Goal: Task Accomplishment & Management: Manage account settings

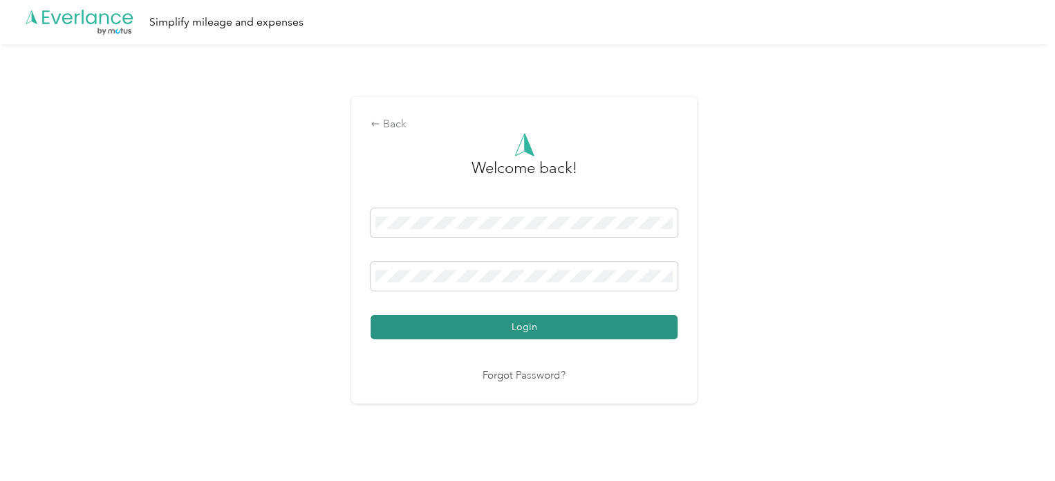
click at [443, 323] on button "Login" at bounding box center [524, 327] width 307 height 24
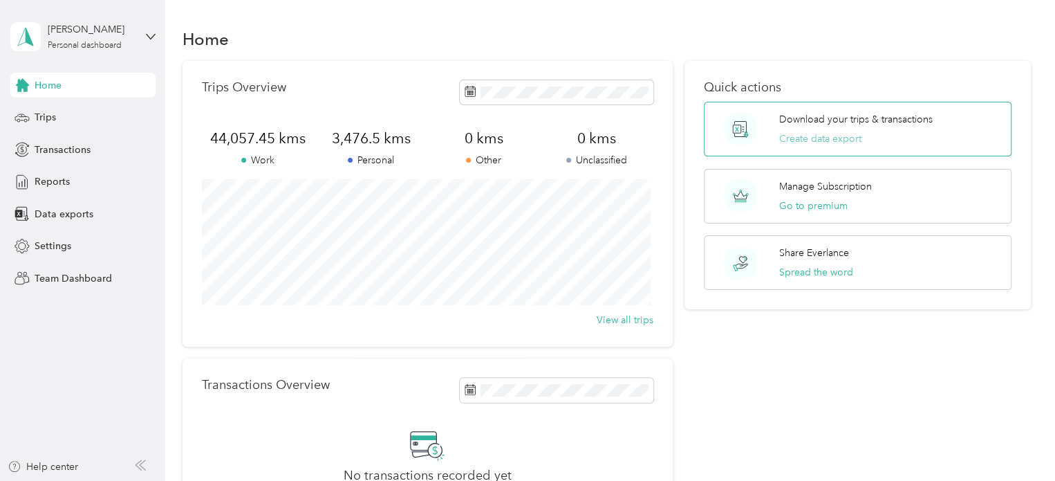
click at [813, 138] on button "Create data export" at bounding box center [820, 138] width 82 height 15
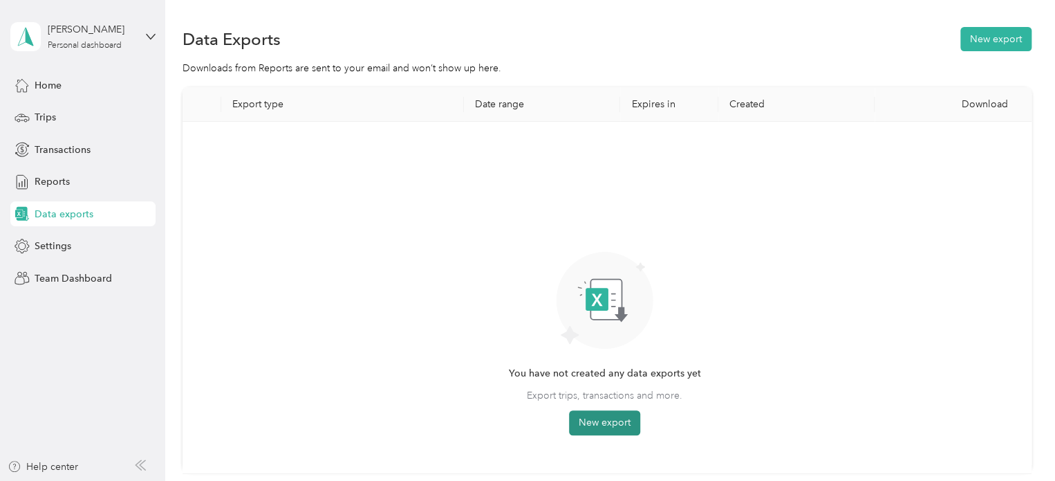
click at [617, 423] on button "New export" at bounding box center [604, 422] width 71 height 25
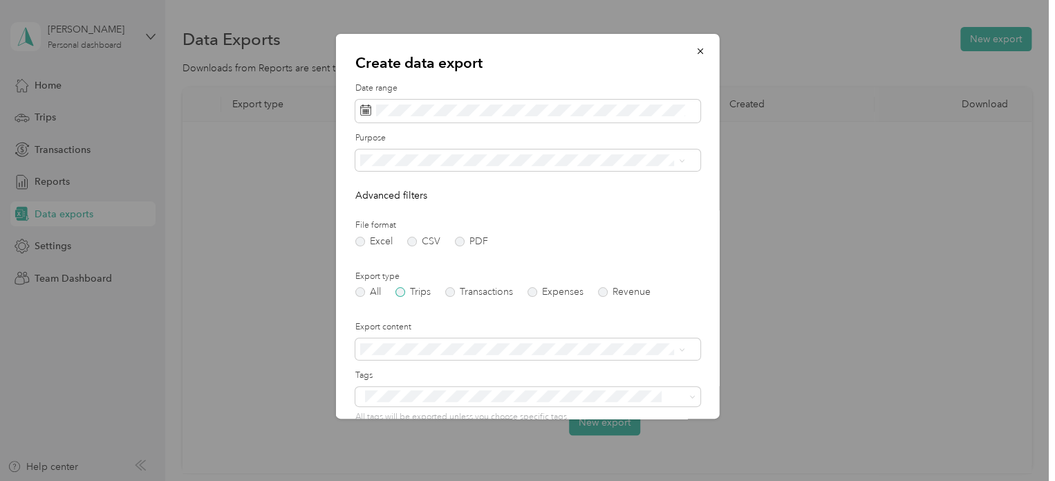
click at [414, 293] on label "Trips" at bounding box center [413, 292] width 35 height 10
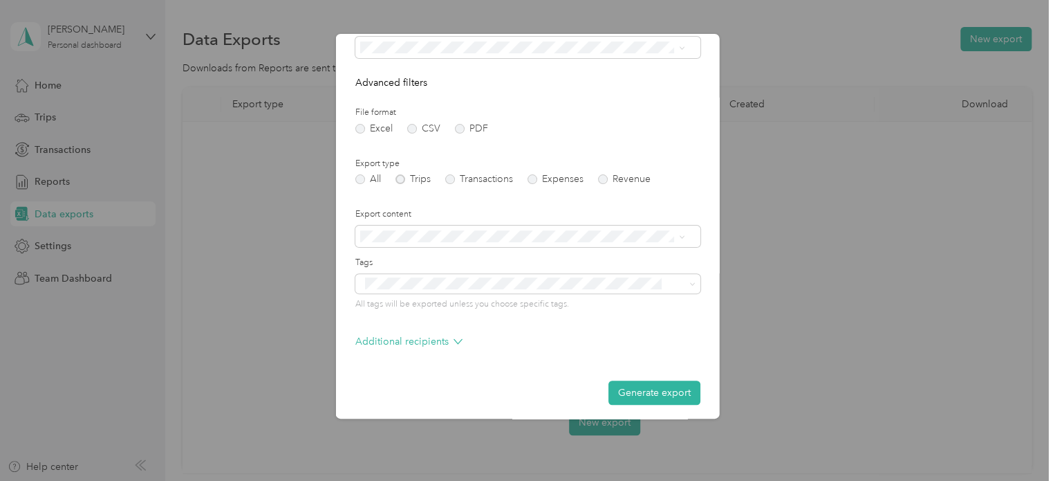
scroll to position [118, 0]
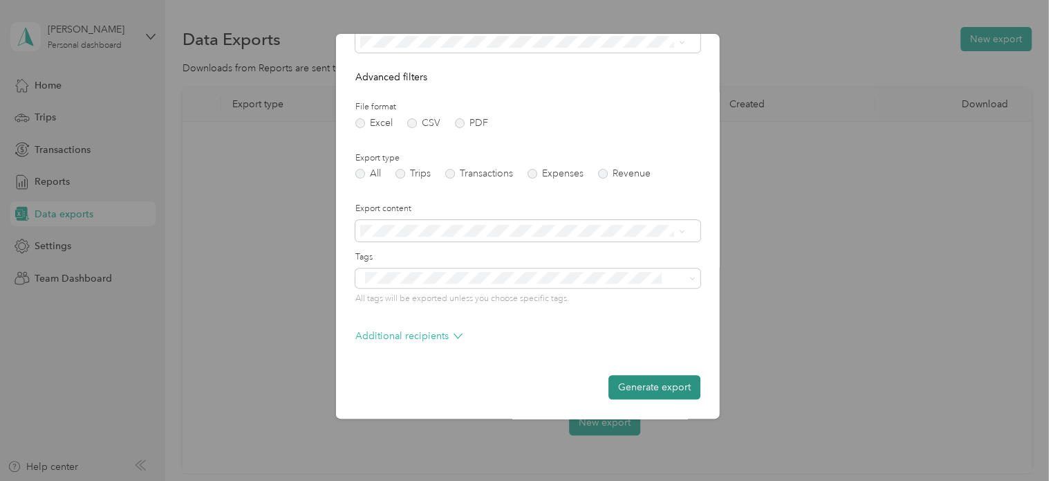
click at [629, 391] on button "Generate export" at bounding box center [655, 387] width 92 height 24
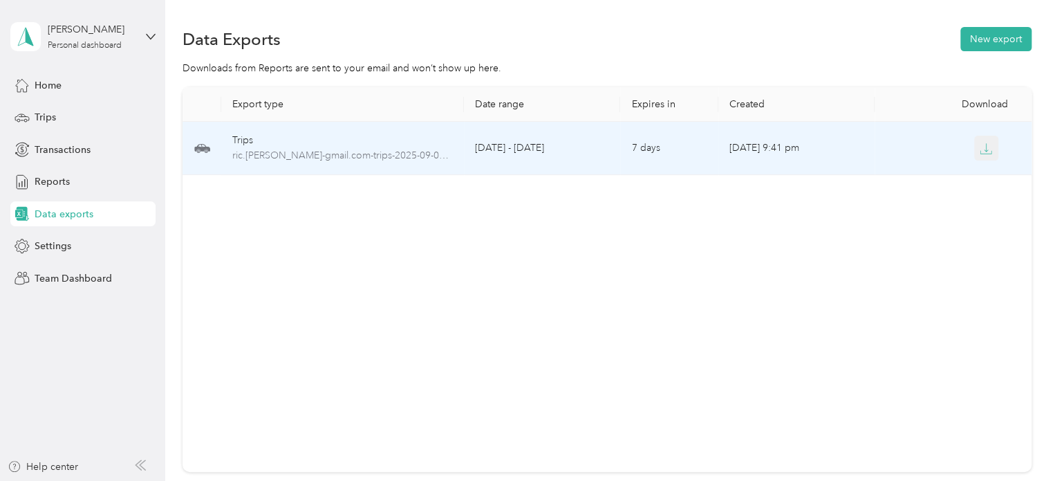
click at [985, 145] on icon "button" at bounding box center [986, 148] width 12 height 12
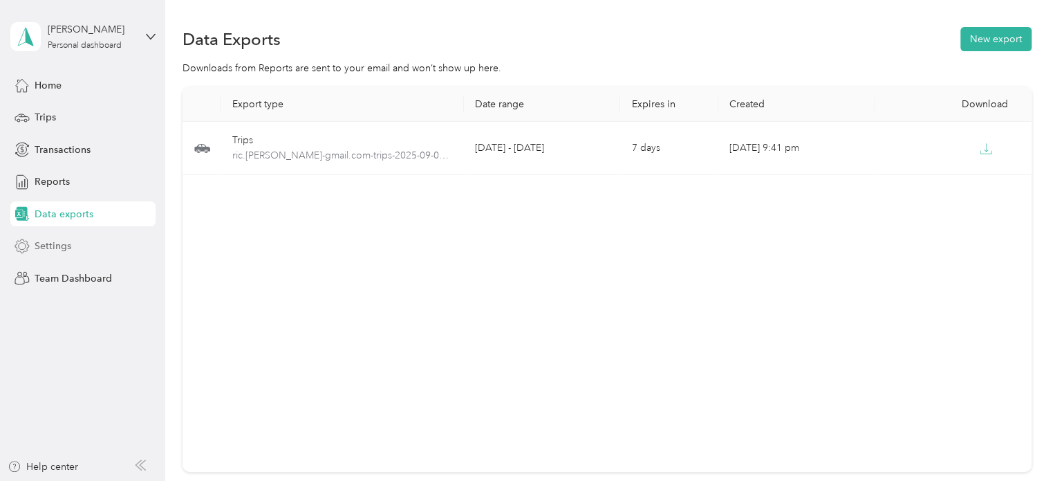
click at [48, 246] on span "Settings" at bounding box center [53, 246] width 37 height 15
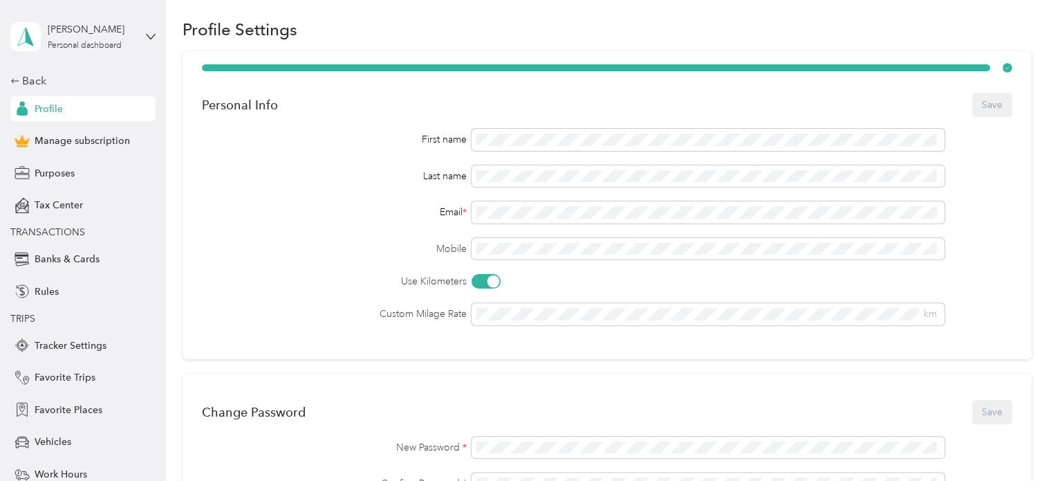
scroll to position [69, 0]
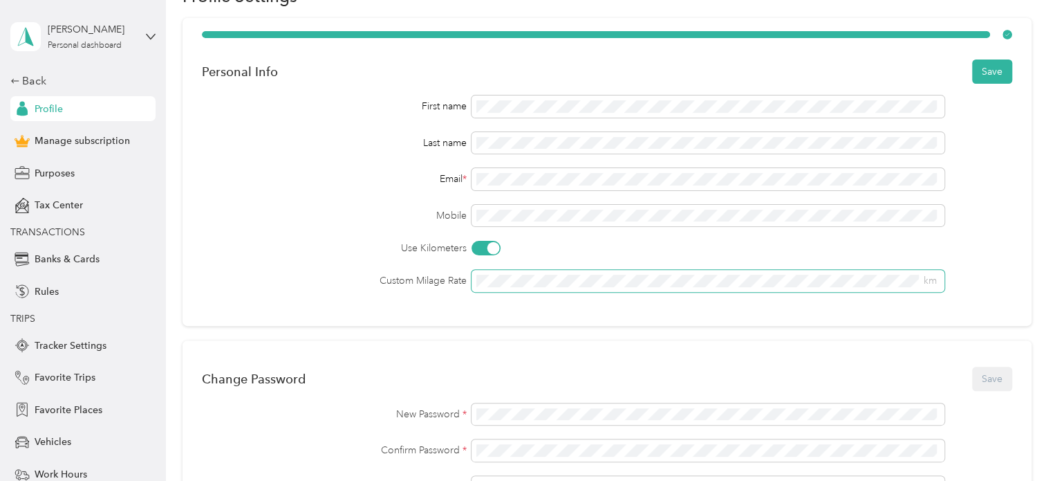
click at [972, 59] on button "Save" at bounding box center [992, 71] width 40 height 24
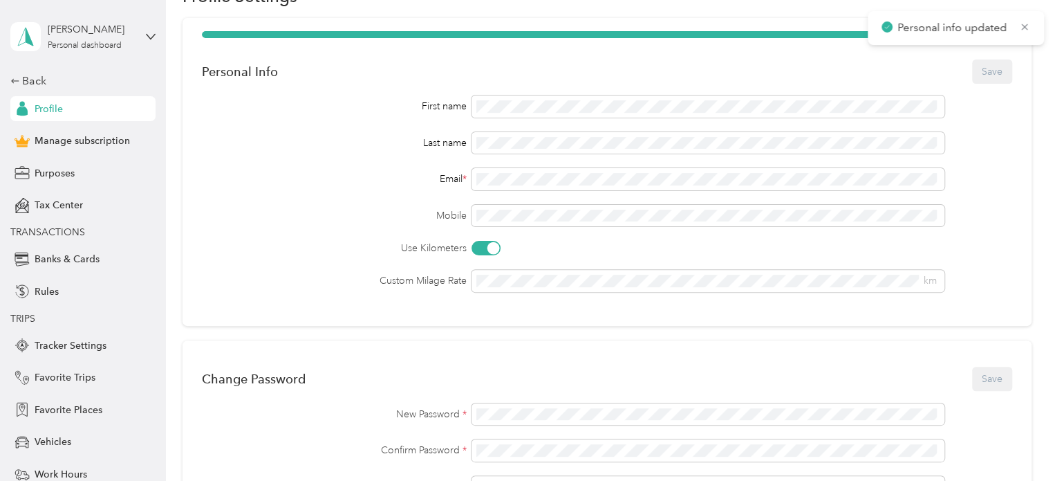
click at [495, 313] on div "Personal Info Save First name Last name Email * Mobile Use Kilometers Custom Mi…" at bounding box center [607, 172] width 849 height 308
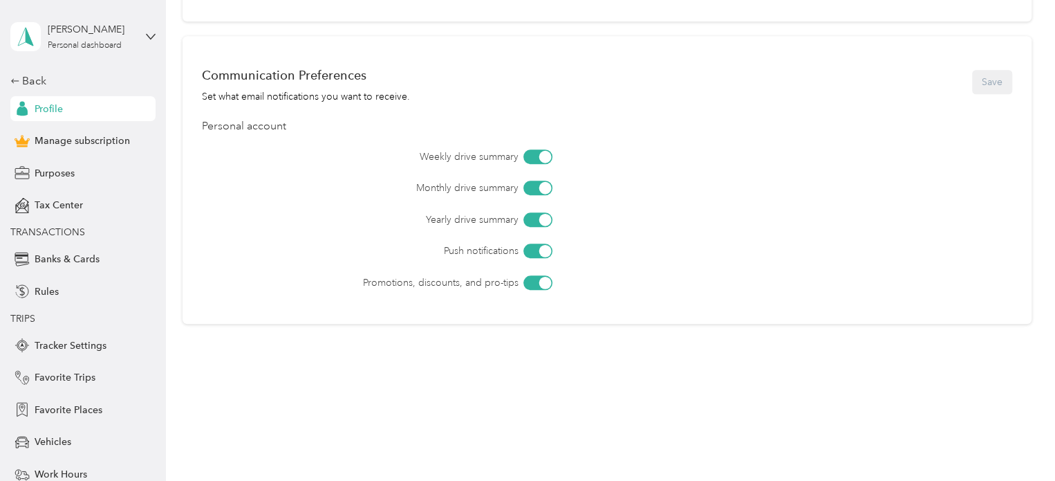
scroll to position [441, 0]
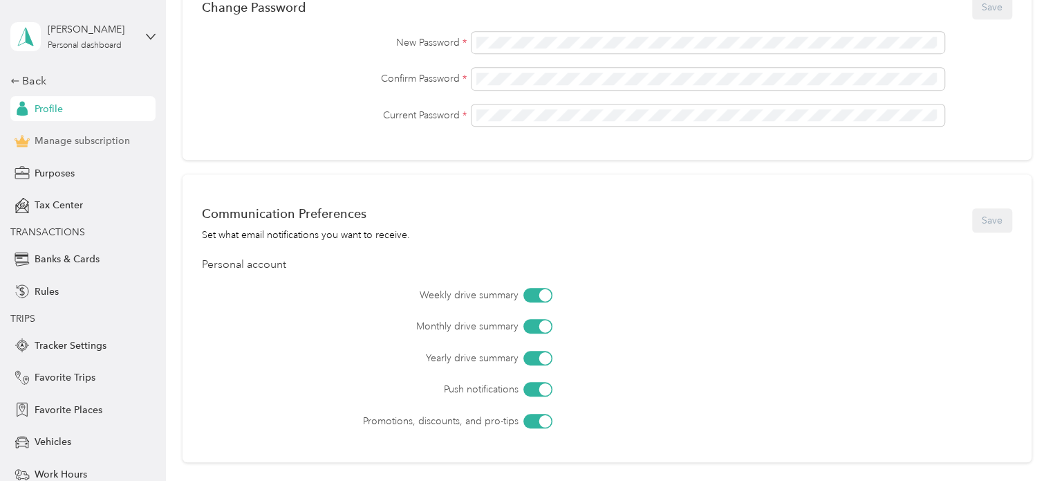
click at [52, 139] on span "Manage subscription" at bounding box center [82, 140] width 95 height 15
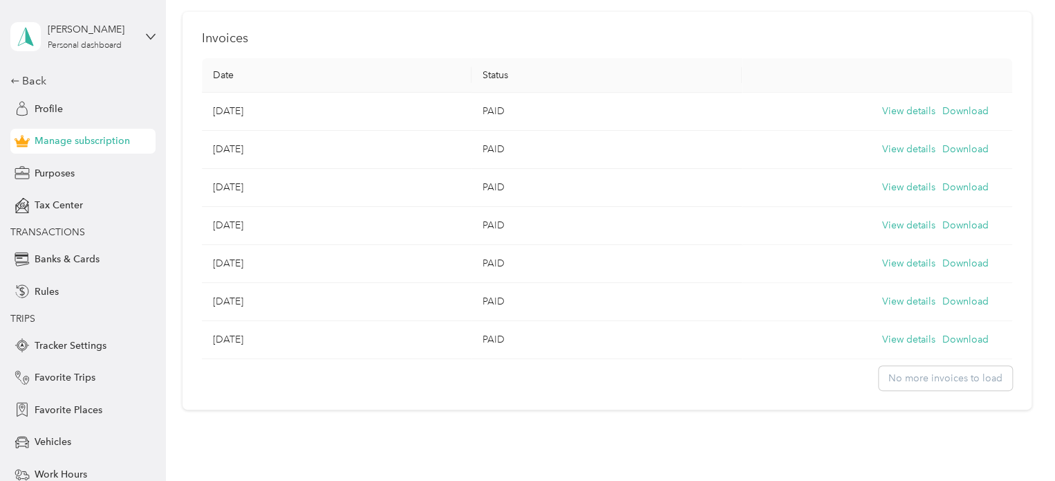
scroll to position [648, 0]
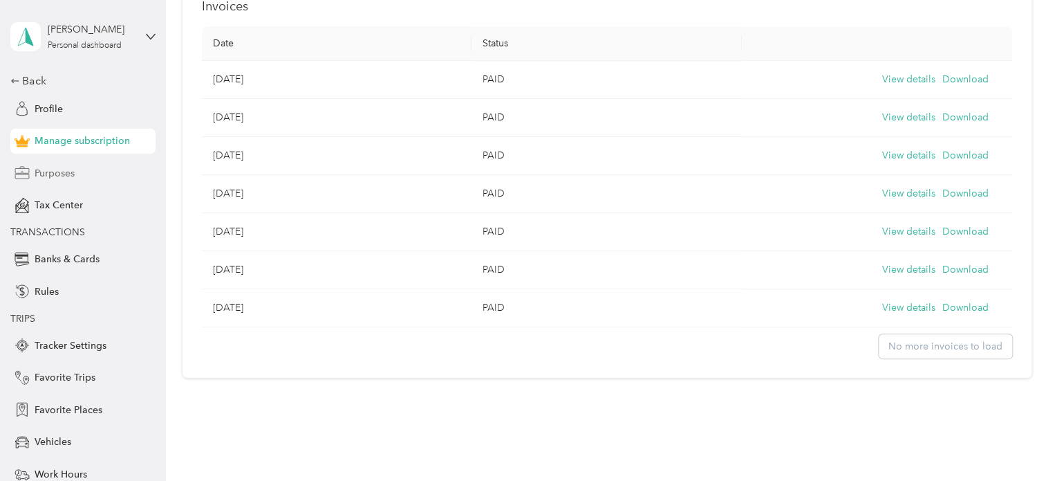
click at [35, 178] on span "Purposes" at bounding box center [55, 173] width 40 height 15
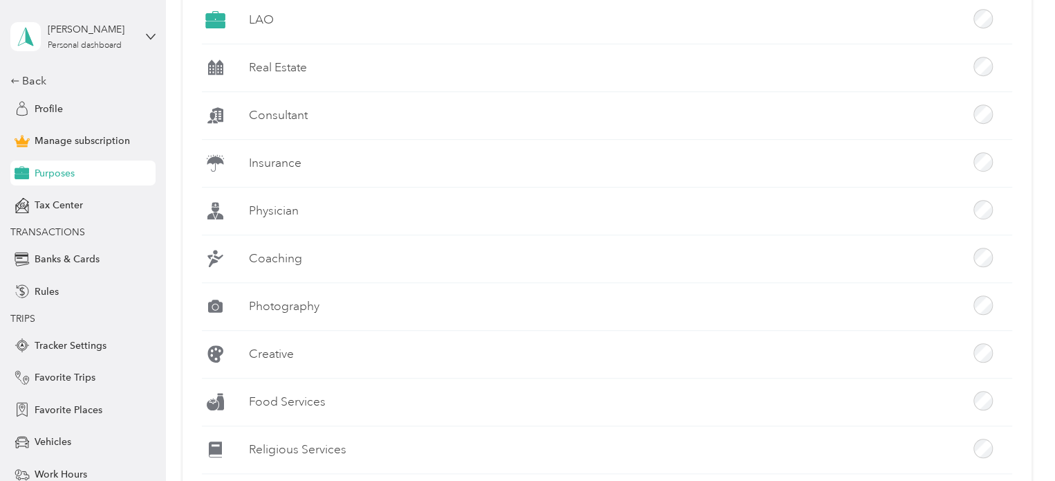
scroll to position [346, 0]
click at [75, 205] on span "Tax Center" at bounding box center [59, 205] width 48 height 15
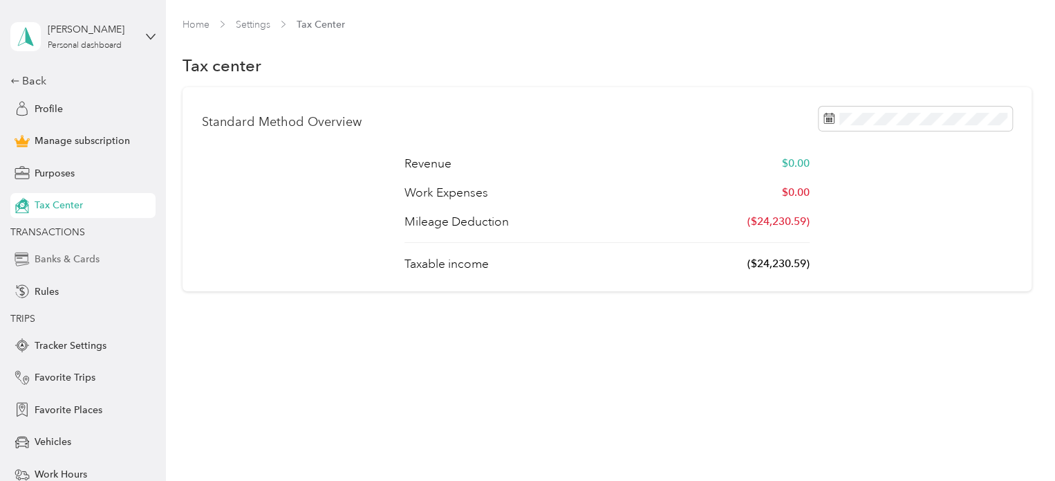
click at [47, 259] on span "Banks & Cards" at bounding box center [67, 259] width 65 height 15
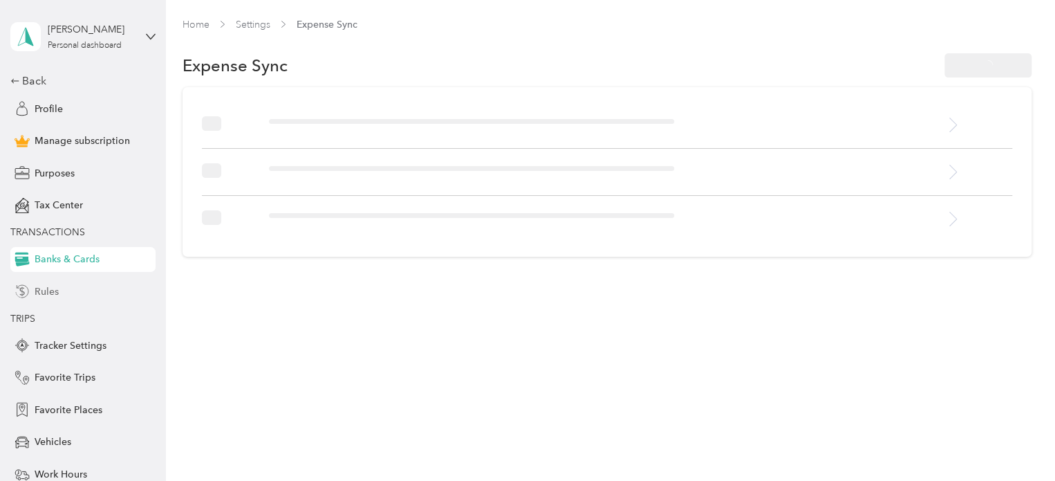
click at [48, 289] on span "Rules" at bounding box center [47, 291] width 24 height 15
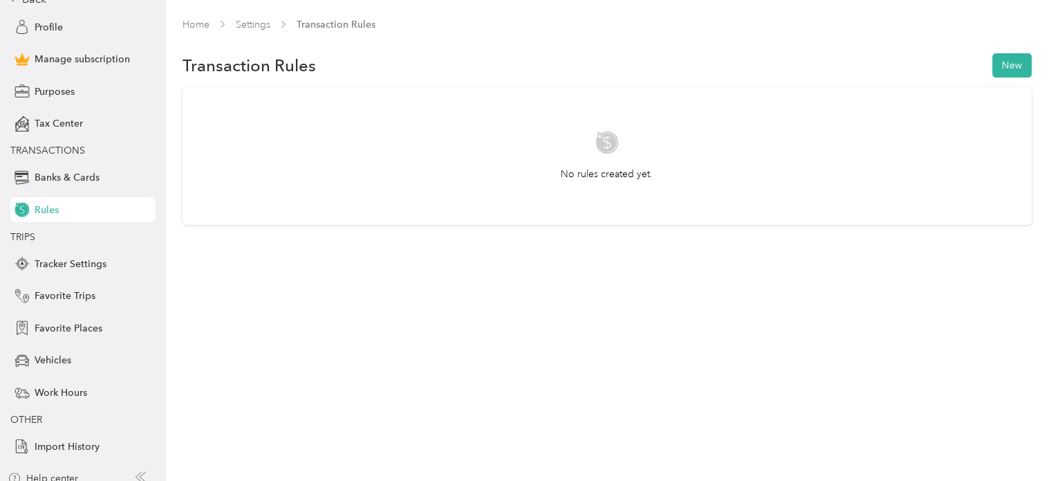
scroll to position [93, 0]
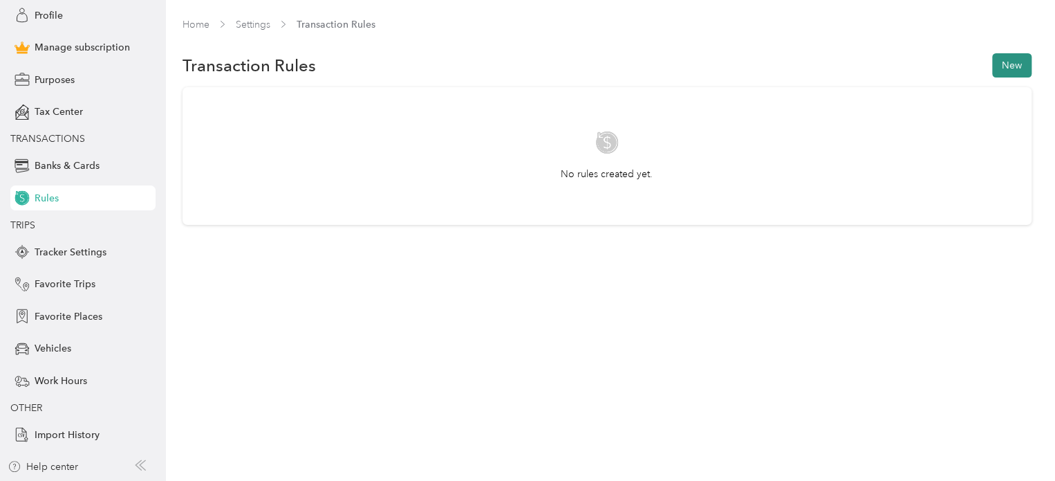
click at [1017, 67] on button "New" at bounding box center [1011, 65] width 39 height 24
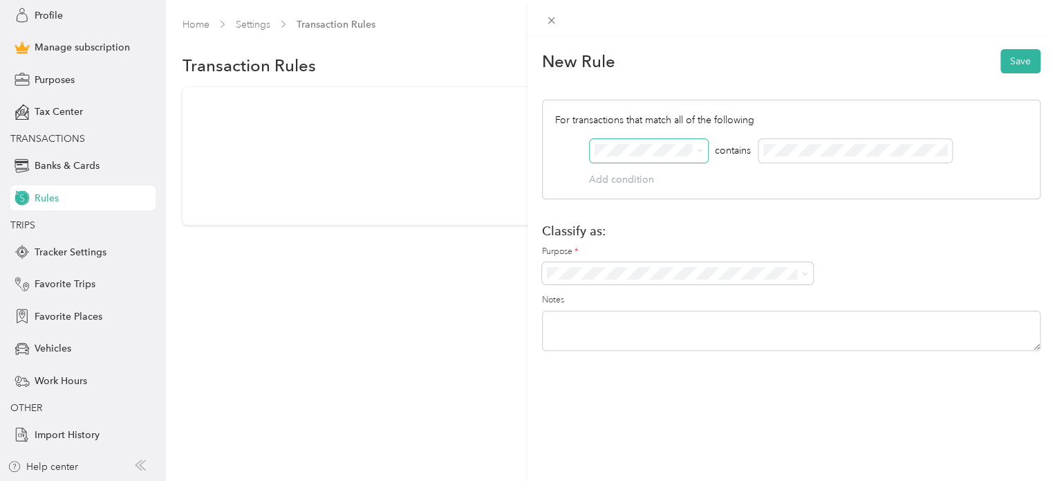
click at [696, 151] on span at bounding box center [697, 150] width 11 height 10
click at [699, 149] on icon at bounding box center [700, 150] width 6 height 6
click at [551, 157] on div "For transactions that match all of the following AND contains Add condition" at bounding box center [791, 150] width 499 height 100
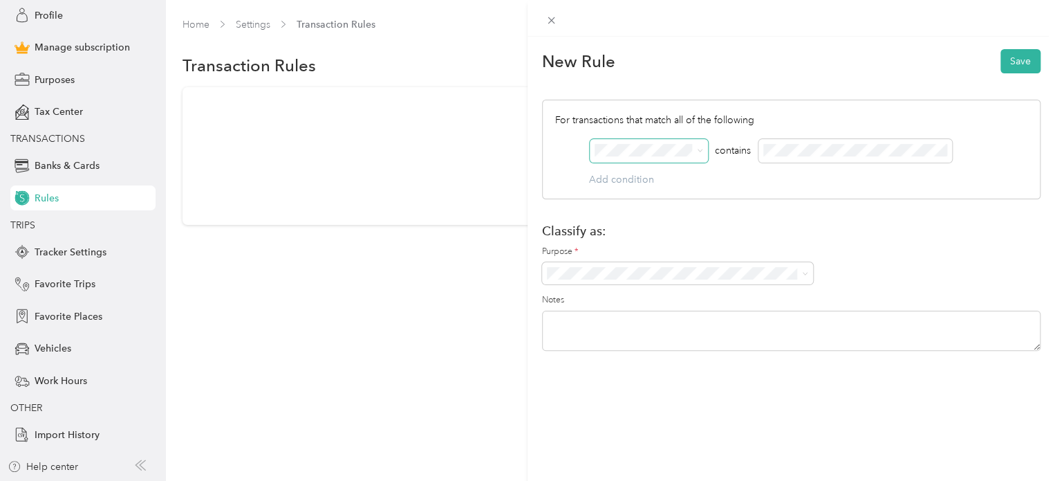
click at [614, 180] on div "For transactions that match all of the following AND contains Add condition" at bounding box center [791, 150] width 499 height 100
click at [618, 182] on div "For transactions that match all of the following AND contains Add condition" at bounding box center [791, 150] width 499 height 100
click at [703, 151] on icon at bounding box center [700, 150] width 6 height 6
click at [553, 148] on div "For transactions that match all of the following AND contains Add condition" at bounding box center [791, 150] width 499 height 100
click at [1015, 71] on button "Save" at bounding box center [1021, 61] width 40 height 24
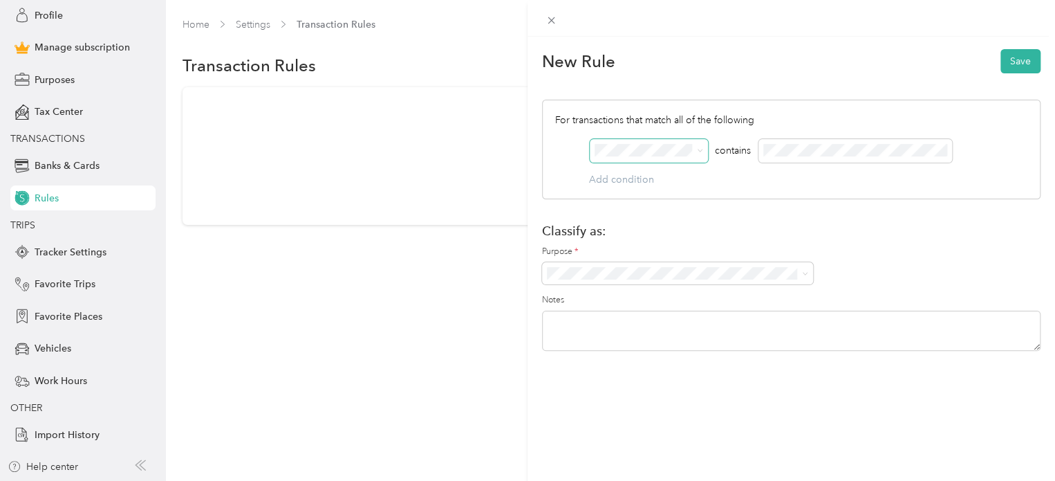
click at [30, 11] on div "New Rule Save For transactions that match all of the following AND contains Add…" at bounding box center [527, 240] width 1055 height 481
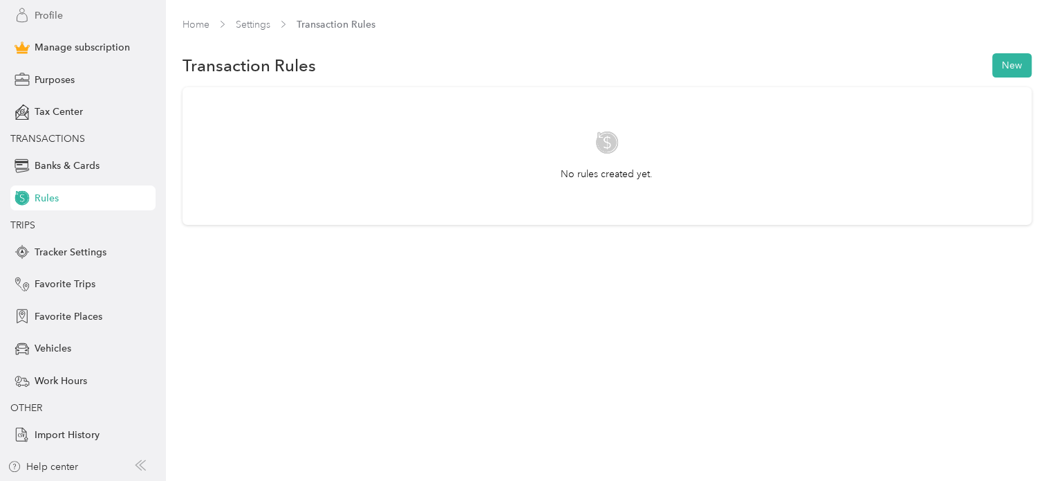
click at [35, 21] on span "Profile" at bounding box center [49, 15] width 28 height 15
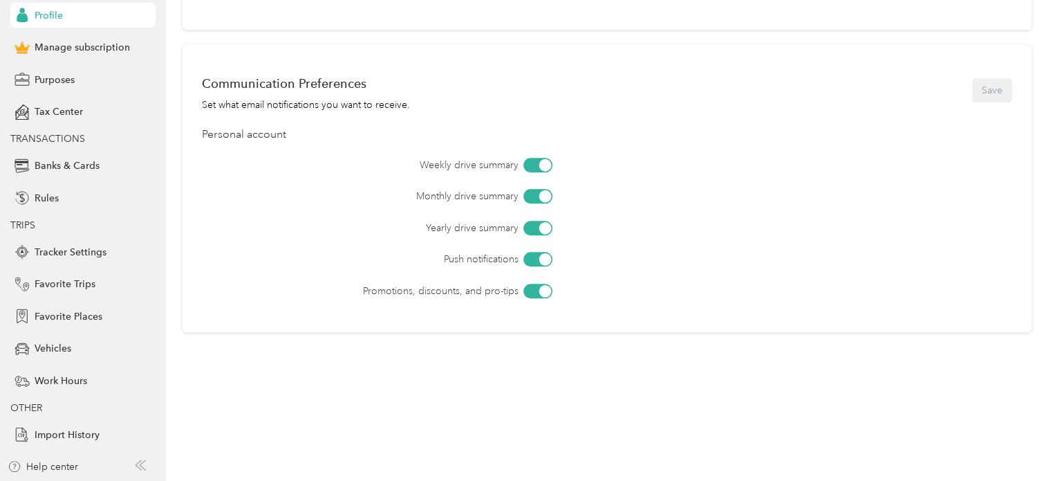
scroll to position [579, 0]
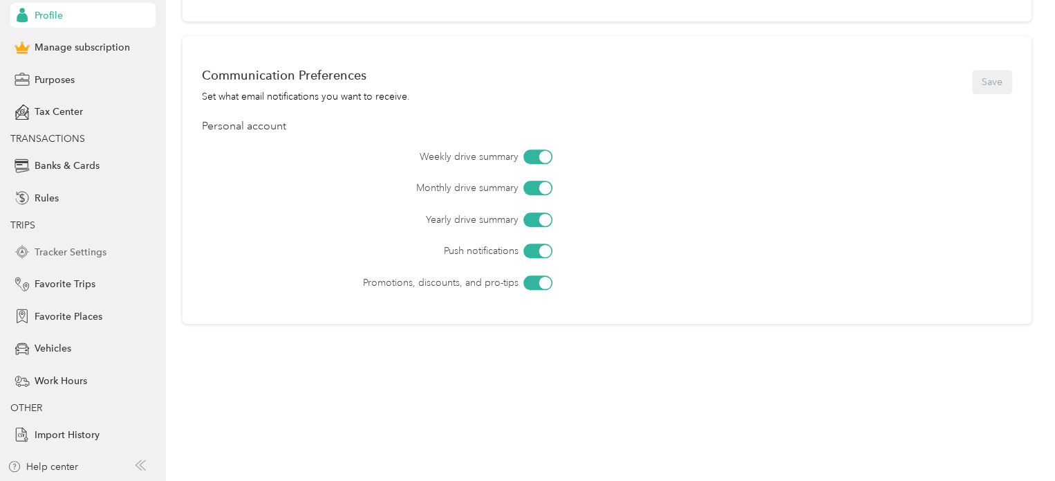
click at [48, 253] on span "Tracker Settings" at bounding box center [71, 252] width 72 height 15
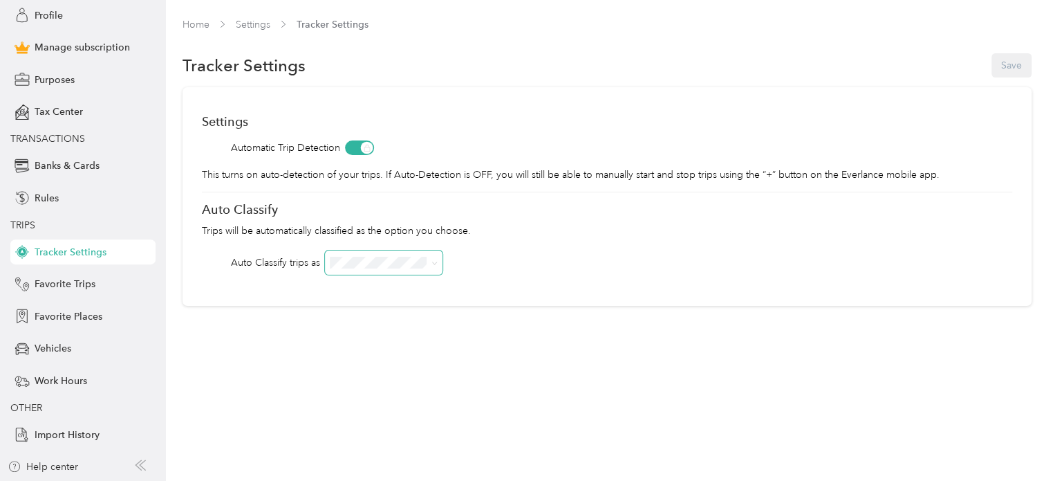
click at [431, 257] on span at bounding box center [432, 262] width 11 height 15
click at [431, 263] on span at bounding box center [432, 262] width 11 height 15
click at [64, 283] on span "Favorite Trips" at bounding box center [65, 284] width 61 height 15
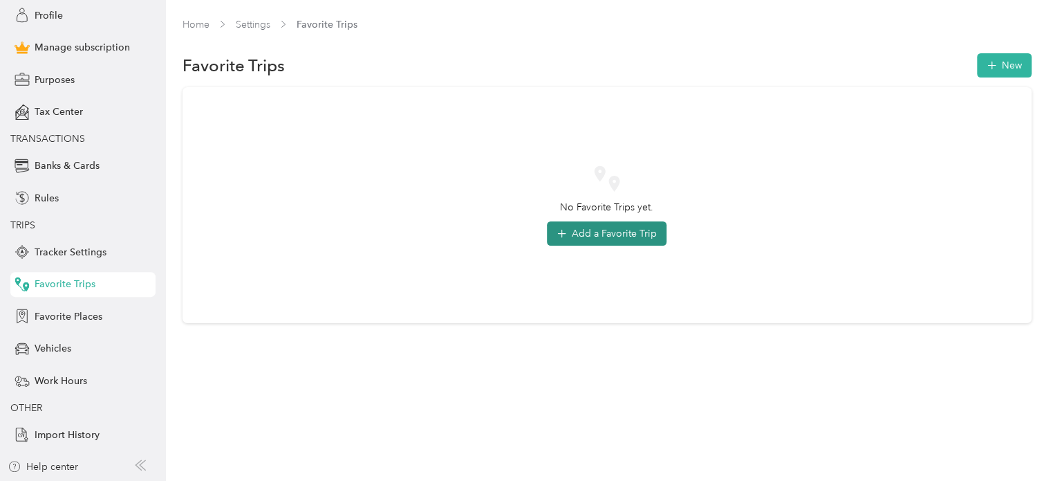
click at [610, 234] on button "Add a Favorite Trip" at bounding box center [607, 233] width 120 height 24
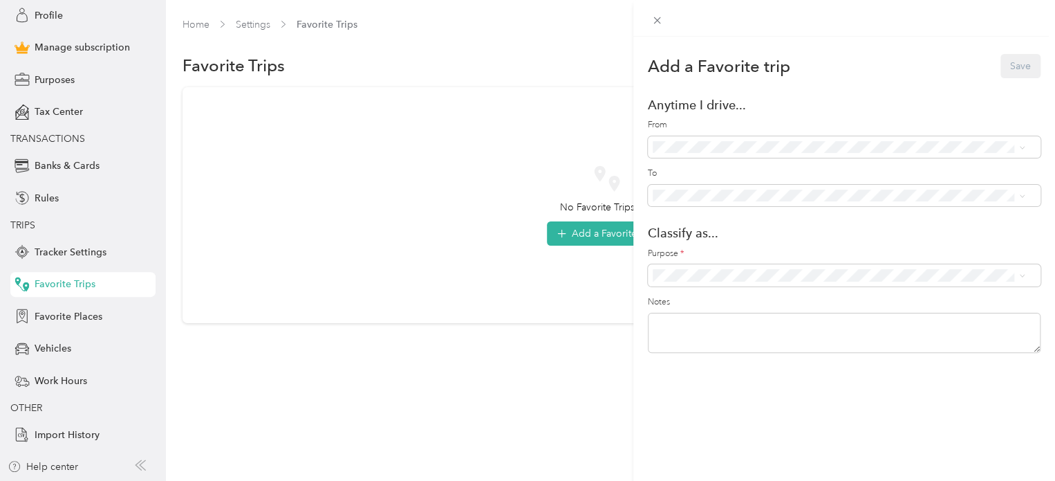
click at [740, 199] on li "St [PERSON_NAME]'a ([STREET_ADDRESS] )" at bounding box center [838, 195] width 382 height 25
click at [694, 107] on li "Personal" at bounding box center [838, 104] width 382 height 24
click at [1013, 66] on button "Save" at bounding box center [1021, 66] width 40 height 24
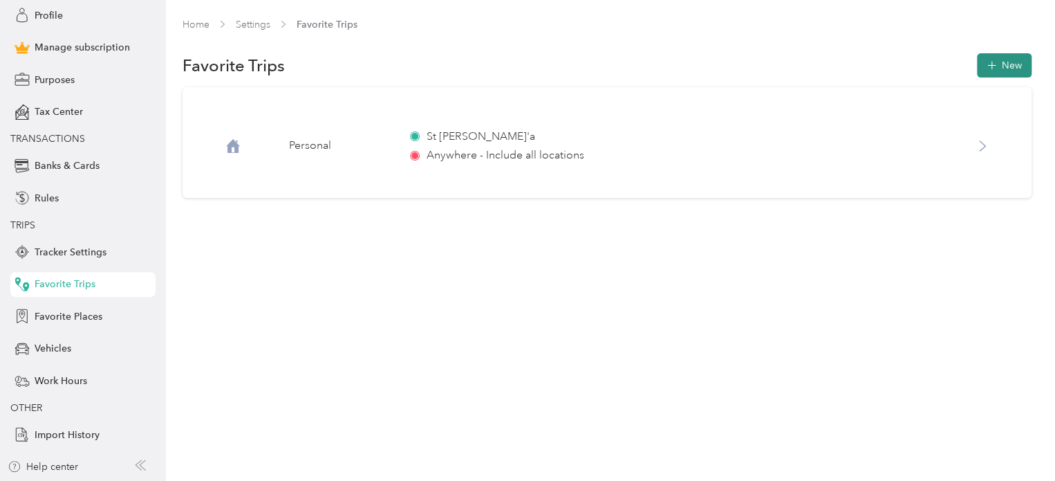
click at [997, 73] on button "New" at bounding box center [1004, 65] width 55 height 24
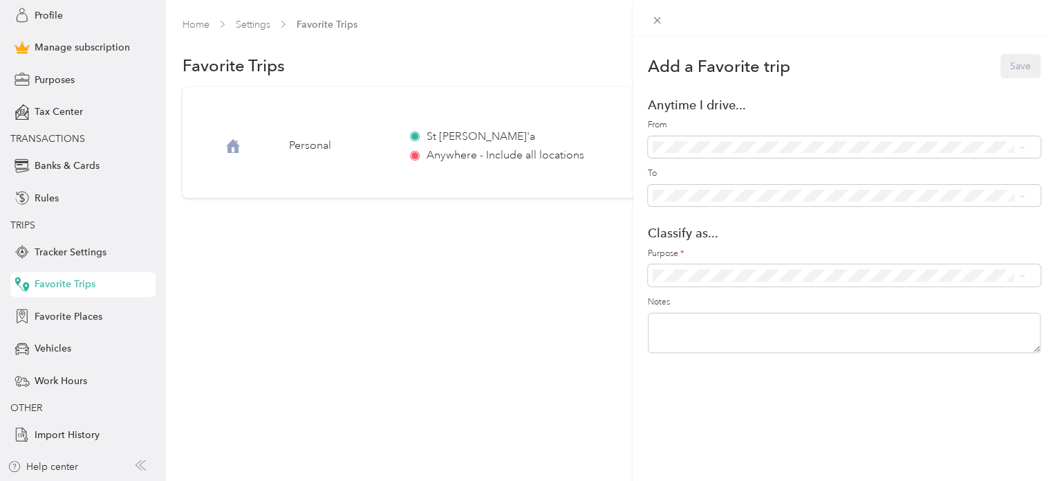
click at [789, 221] on div "[PERSON_NAME] ([STREET_ADDRESS] )" at bounding box center [854, 221] width 333 height 15
click at [692, 90] on ol "Work Personal LAO Other Charity Medical Moving Commute" at bounding box center [838, 162] width 382 height 194
click at [677, 85] on ol "Work Personal LAO Other Charity Medical Moving Commute" at bounding box center [838, 159] width 382 height 194
click at [692, 172] on div "Anywhere - (Includes all locations)" at bounding box center [838, 167] width 363 height 15
click at [719, 268] on div "[PERSON_NAME] ([STREET_ADDRESS] )" at bounding box center [854, 269] width 333 height 15
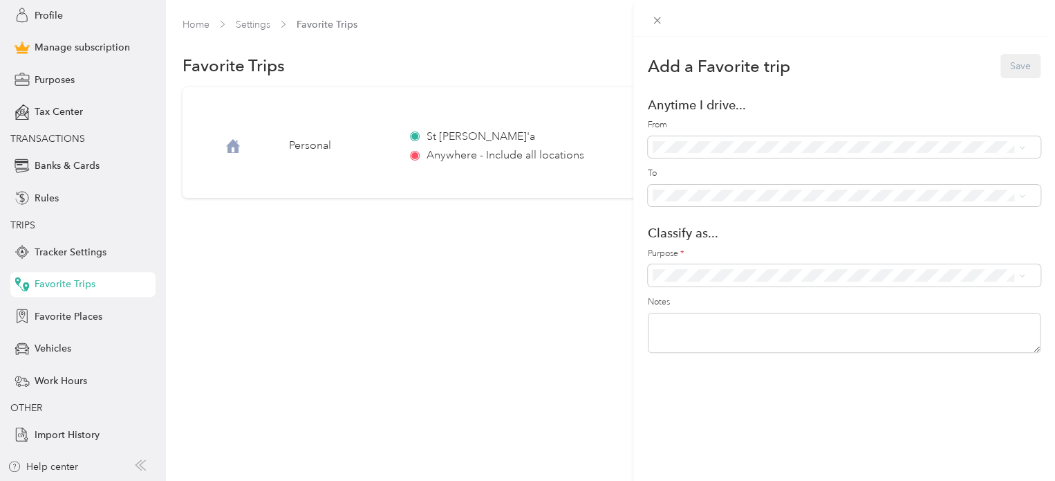
click at [672, 82] on li "Work" at bounding box center [838, 74] width 382 height 24
click at [1011, 64] on button "Save" at bounding box center [1021, 66] width 40 height 24
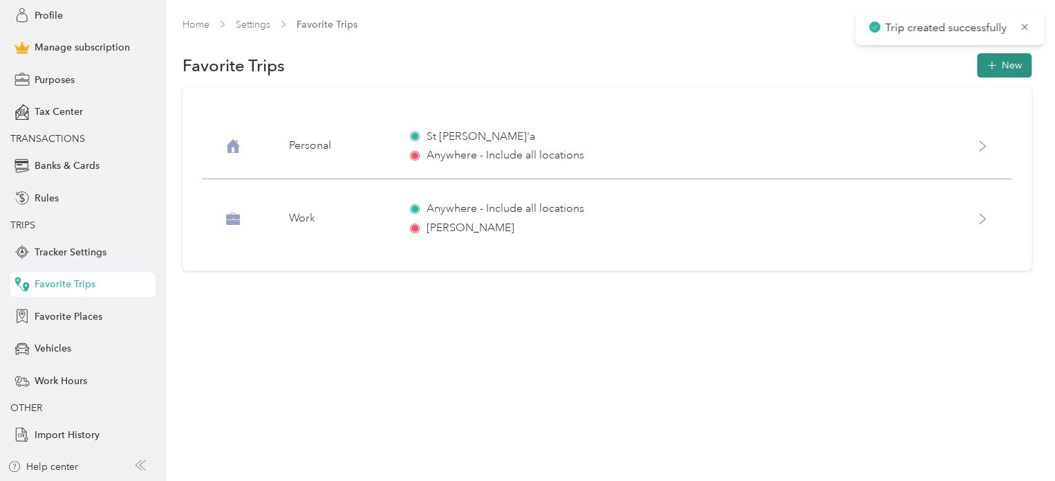
click at [999, 68] on icon "button" at bounding box center [991, 65] width 15 height 15
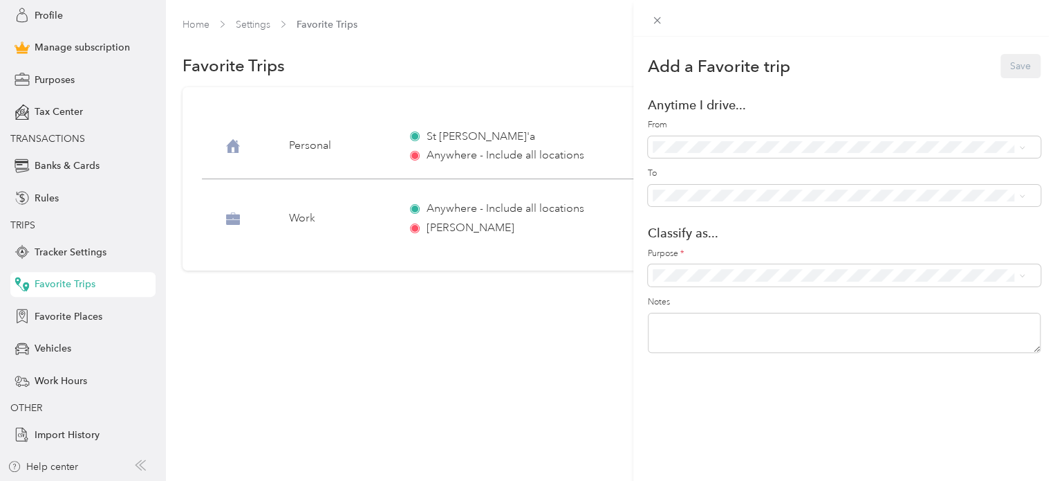
click at [758, 124] on label "From" at bounding box center [844, 125] width 393 height 12
click at [745, 172] on div "Anywhere - (Includes all locations)" at bounding box center [854, 171] width 333 height 15
click at [755, 204] on span at bounding box center [844, 196] width 393 height 22
click at [739, 241] on span "St [PERSON_NAME]'a ([STREET_ADDRESS] )" at bounding box center [785, 237] width 194 height 12
click at [684, 113] on ol "Work Personal LAO Other Charity Medical Moving Commute" at bounding box center [838, 161] width 382 height 194
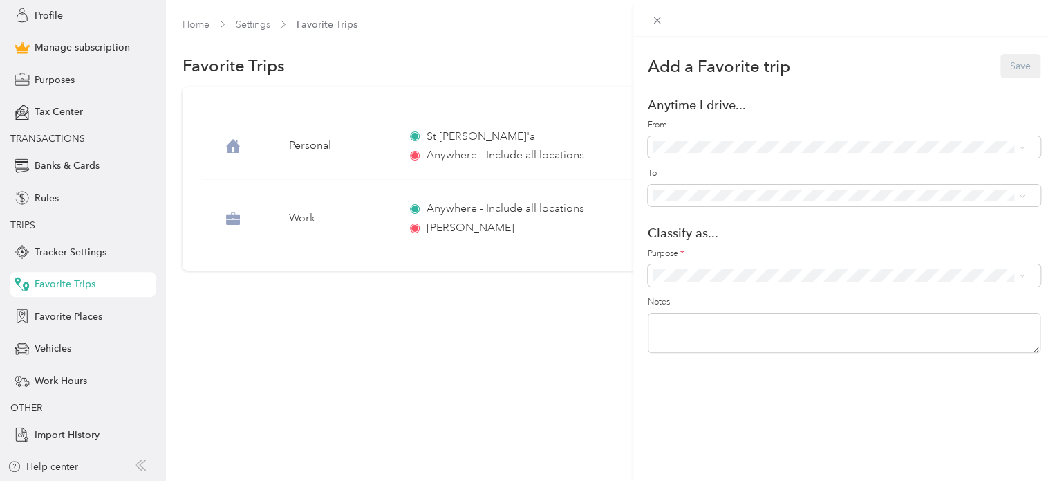
click at [560, 314] on div "Add a Favorite trip Save Anytime I drive... From To Classify as... Purpose * No…" at bounding box center [527, 240] width 1055 height 481
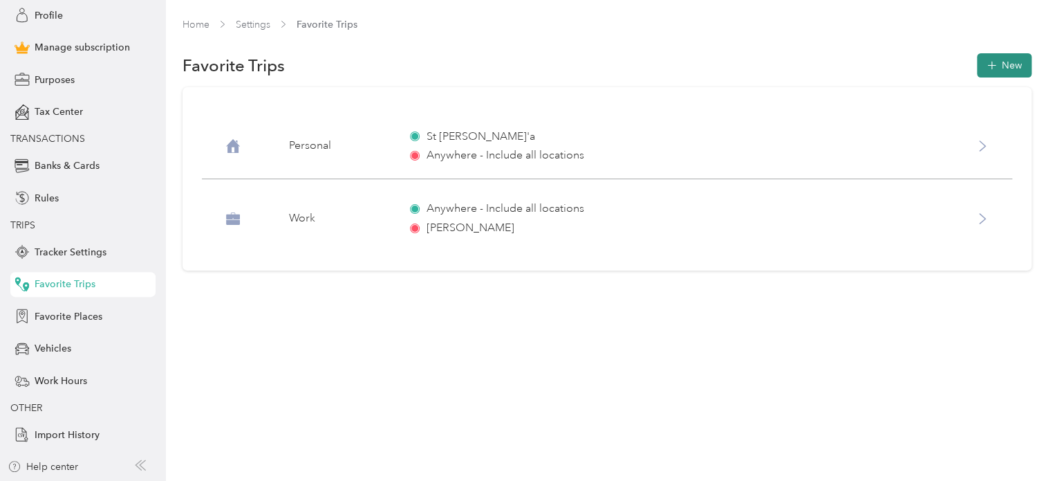
click at [1006, 61] on button "New" at bounding box center [1004, 65] width 55 height 24
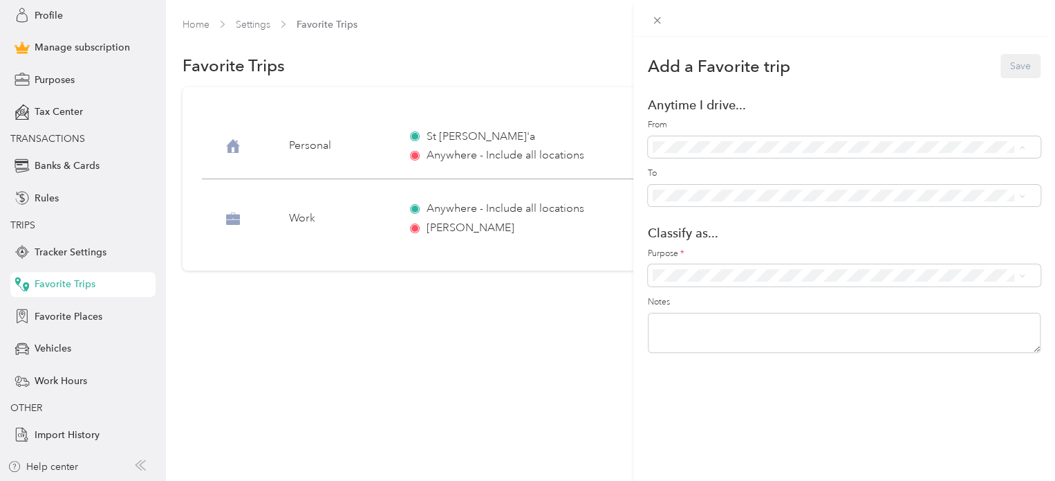
click at [711, 250] on label "Purpose *" at bounding box center [844, 254] width 393 height 12
click at [95, 320] on div "Add a Favorite trip Save Anytime I drive... From To Classify as... Purpose * No…" at bounding box center [527, 240] width 1055 height 481
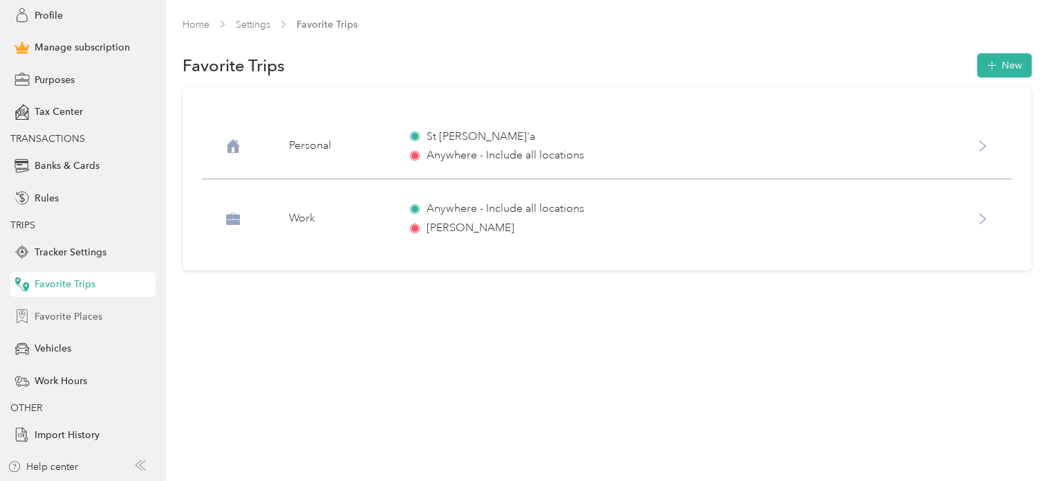
click at [89, 320] on span "Favorite Places" at bounding box center [69, 316] width 68 height 15
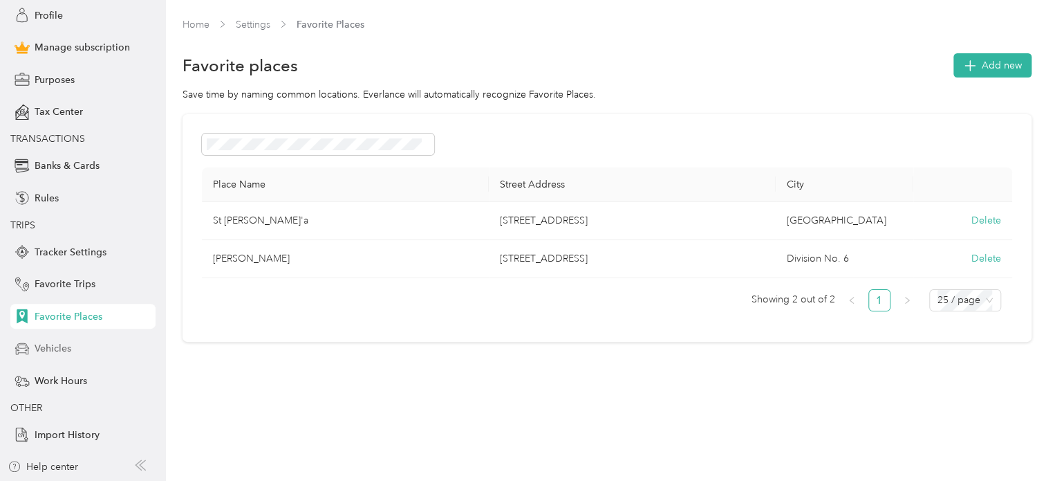
click at [47, 347] on span "Vehicles" at bounding box center [53, 348] width 37 height 15
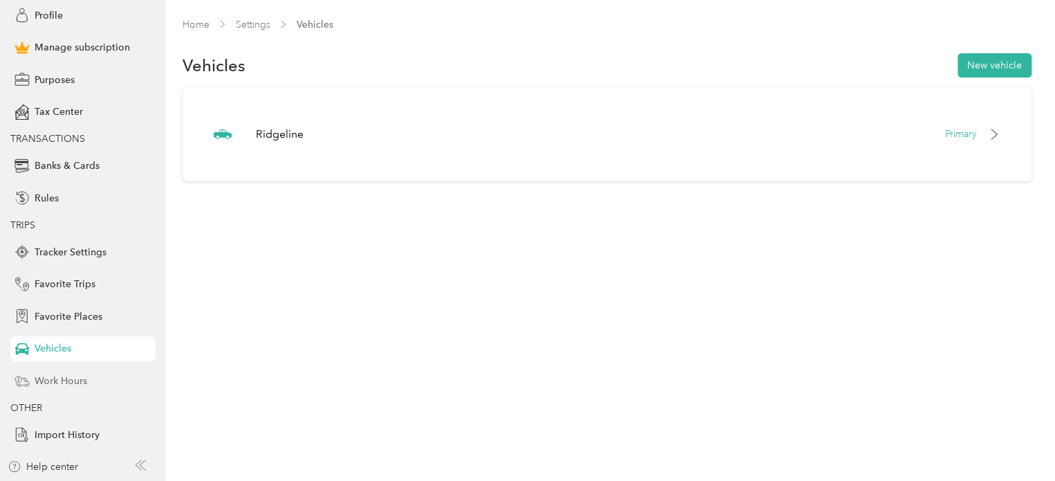
click at [55, 376] on span "Work Hours" at bounding box center [61, 380] width 53 height 15
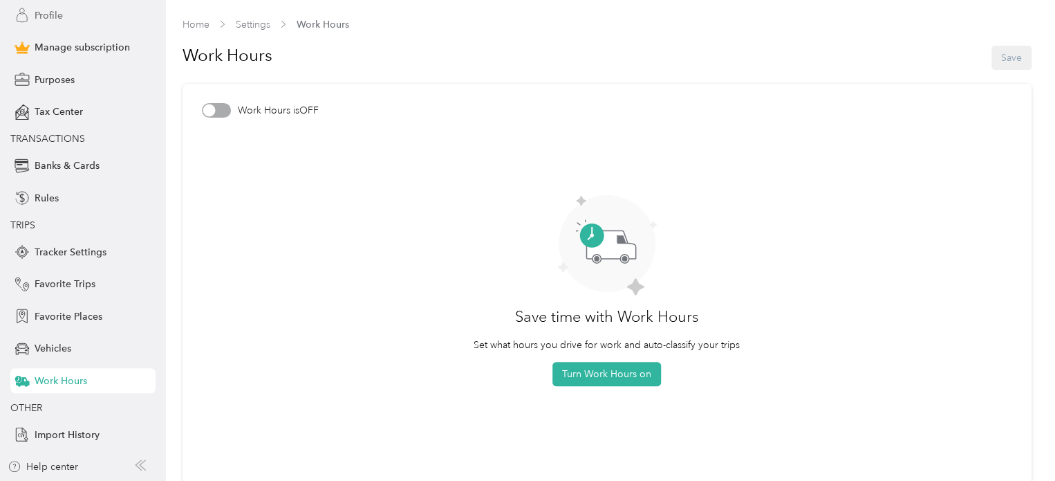
click at [59, 18] on div "Profile" at bounding box center [82, 15] width 145 height 25
